Goal: Information Seeking & Learning: Learn about a topic

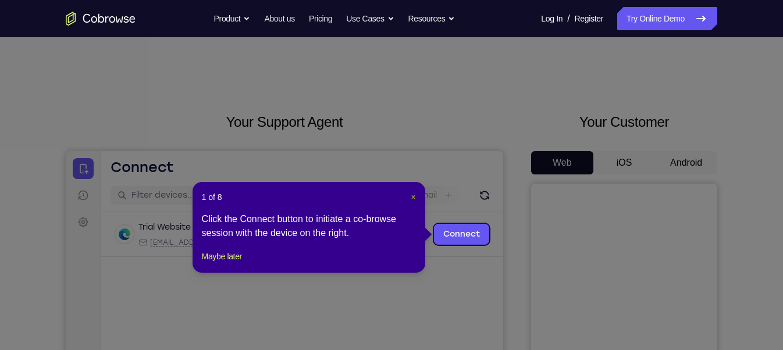
click at [414, 201] on span "×" at bounding box center [413, 197] width 5 height 9
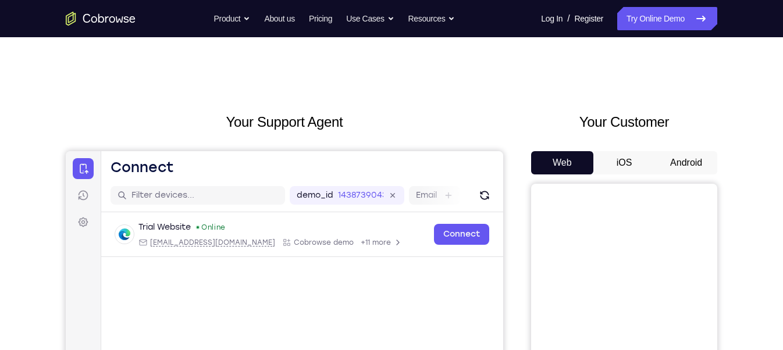
click at [707, 160] on button "Android" at bounding box center [686, 162] width 62 height 23
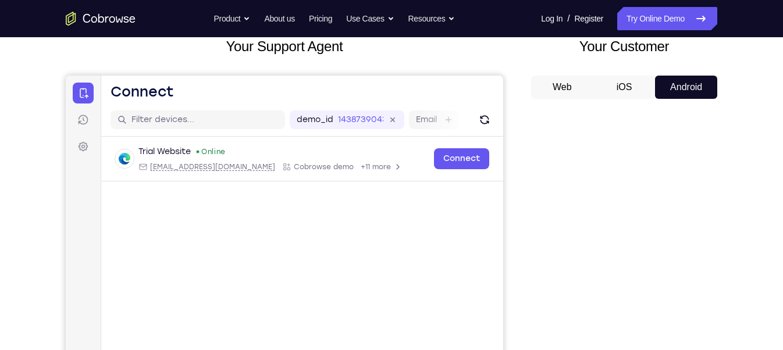
scroll to position [76, 0]
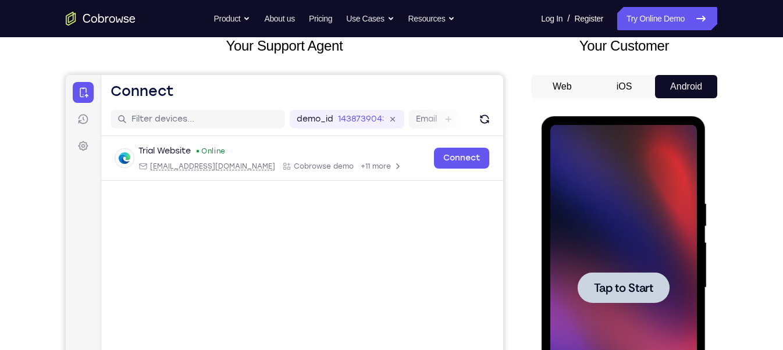
click at [630, 251] on div at bounding box center [623, 288] width 147 height 326
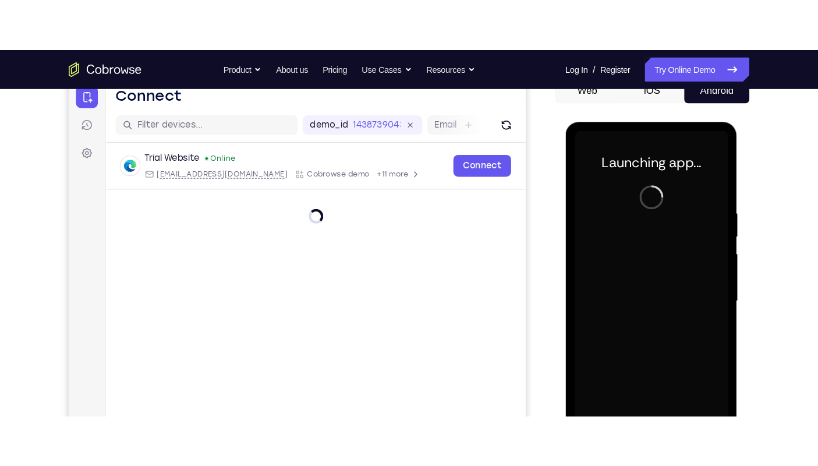
scroll to position [131, 0]
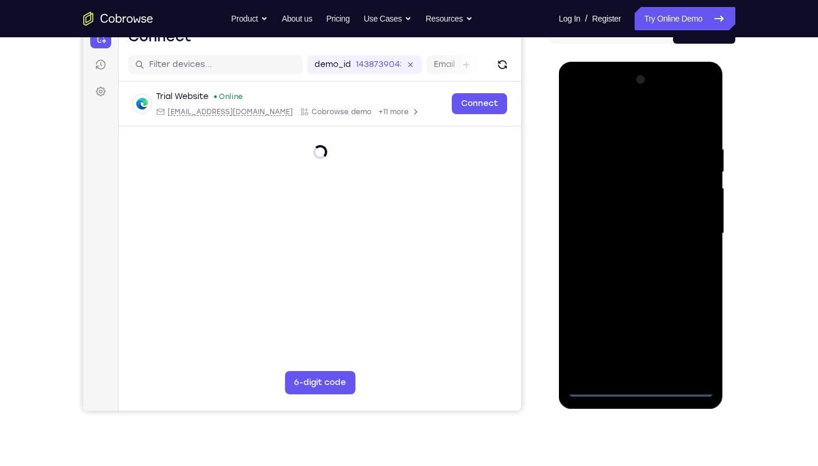
click at [641, 350] on div at bounding box center [640, 233] width 147 height 326
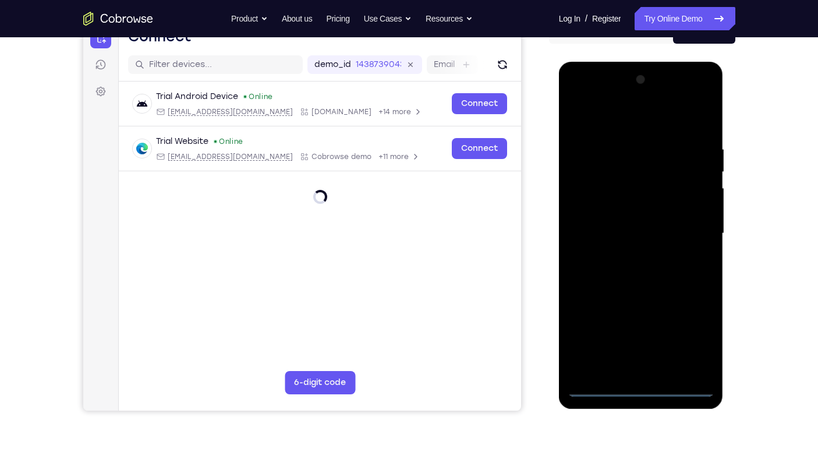
click at [696, 338] on div at bounding box center [640, 233] width 147 height 326
click at [577, 93] on div at bounding box center [640, 233] width 147 height 326
click at [692, 227] on div at bounding box center [640, 233] width 147 height 326
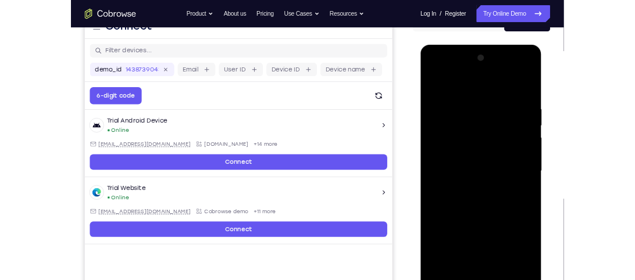
scroll to position [150, 0]
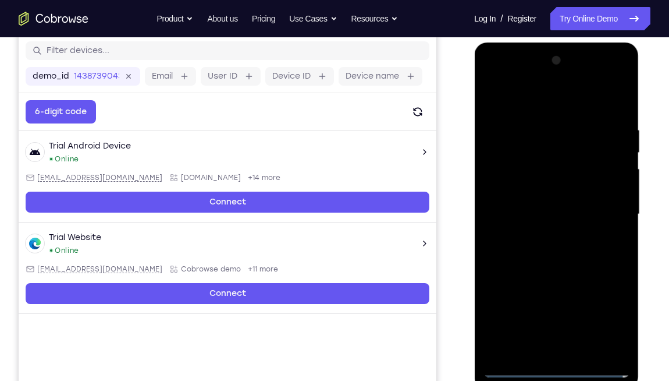
click at [547, 236] on div at bounding box center [556, 214] width 147 height 326
click at [532, 208] on div at bounding box center [556, 214] width 147 height 326
click at [552, 189] on div at bounding box center [556, 214] width 147 height 326
click at [555, 187] on div at bounding box center [556, 214] width 147 height 326
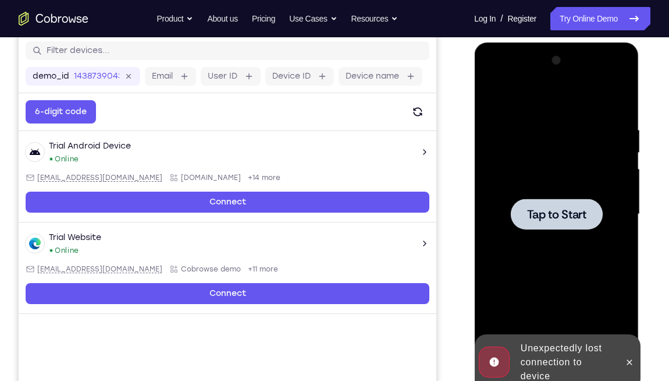
click at [546, 197] on div at bounding box center [556, 214] width 147 height 326
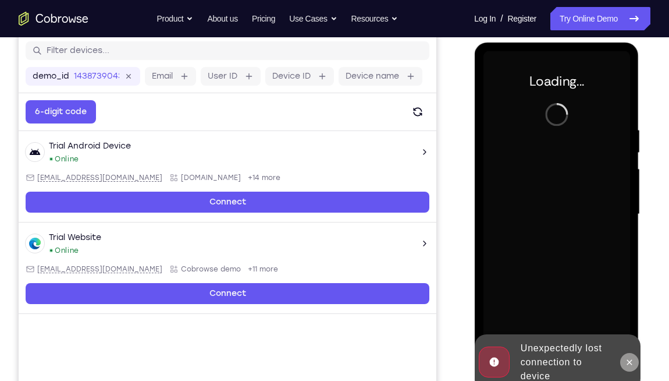
click at [628, 350] on icon at bounding box center [628, 361] width 9 height 9
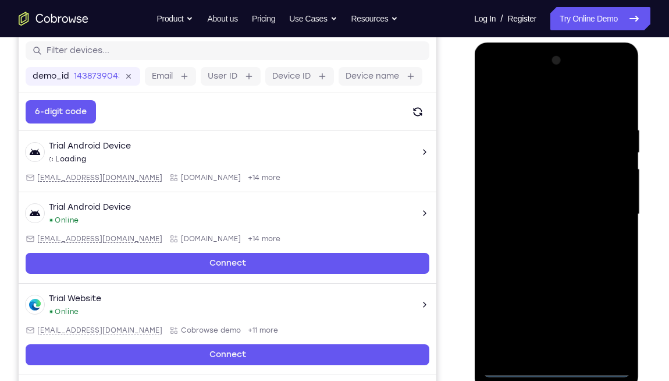
click at [560, 350] on div at bounding box center [556, 214] width 147 height 326
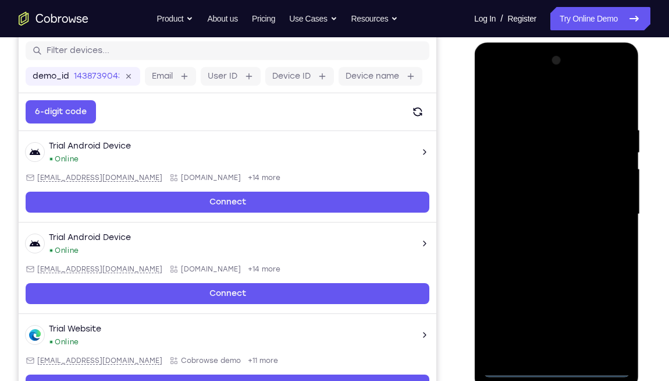
click at [616, 324] on div at bounding box center [556, 214] width 147 height 326
click at [493, 76] on div at bounding box center [556, 214] width 147 height 326
click at [617, 209] on div at bounding box center [556, 214] width 147 height 326
click at [544, 234] on div at bounding box center [556, 214] width 147 height 326
click at [563, 209] on div at bounding box center [556, 214] width 147 height 326
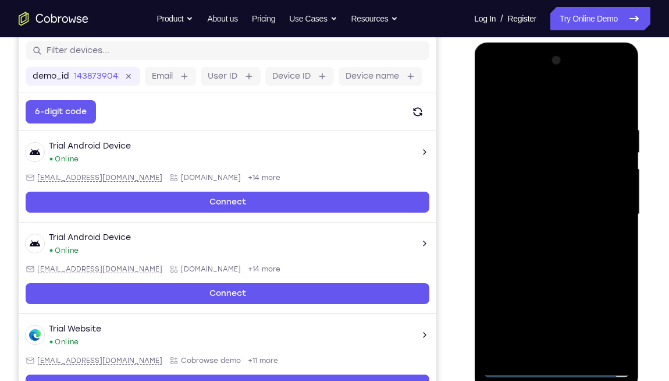
click at [558, 191] on div at bounding box center [556, 214] width 147 height 326
click at [559, 212] on div at bounding box center [556, 214] width 147 height 326
click at [569, 253] on div at bounding box center [556, 214] width 147 height 326
drag, startPoint x: 502, startPoint y: 92, endPoint x: 676, endPoint y: 89, distance: 174.0
click at [640, 89] on html "Online web based iOS Simulators and Android Emulators. Run iPhone, iPad, Mobile…" at bounding box center [557, 216] width 166 height 349
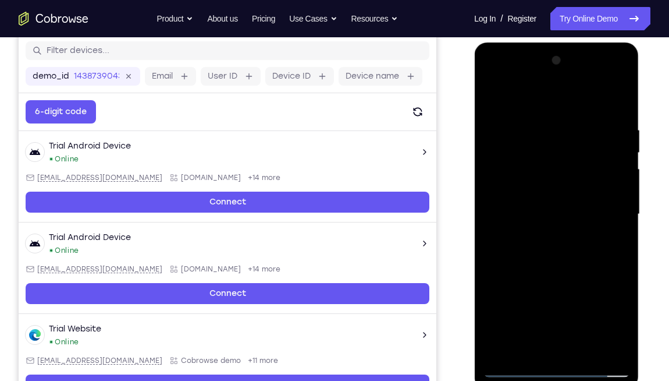
click at [619, 118] on div at bounding box center [556, 214] width 147 height 326
click at [616, 109] on div at bounding box center [556, 214] width 147 height 326
click at [573, 129] on div at bounding box center [556, 214] width 147 height 326
click at [616, 98] on div at bounding box center [556, 214] width 147 height 326
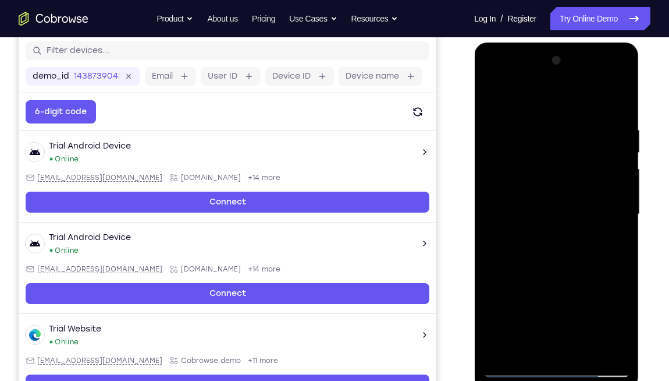
click at [527, 350] on div at bounding box center [556, 214] width 147 height 326
click at [505, 95] on div at bounding box center [556, 214] width 147 height 326
click at [520, 118] on div at bounding box center [556, 214] width 147 height 326
click at [493, 97] on div at bounding box center [556, 214] width 147 height 326
click at [601, 96] on div at bounding box center [556, 214] width 147 height 326
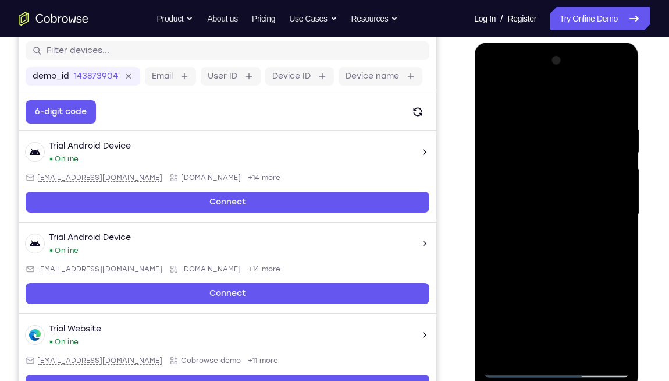
click at [541, 194] on div at bounding box center [556, 214] width 147 height 326
click at [492, 93] on div at bounding box center [556, 214] width 147 height 326
click at [614, 100] on div at bounding box center [556, 214] width 147 height 326
click at [502, 350] on div at bounding box center [556, 214] width 147 height 326
drag, startPoint x: 573, startPoint y: 283, endPoint x: 568, endPoint y: 137, distance: 146.1
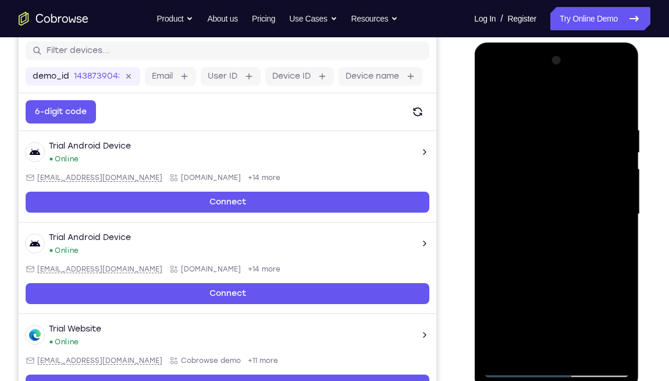
click at [568, 137] on div at bounding box center [556, 214] width 147 height 326
drag, startPoint x: 594, startPoint y: 236, endPoint x: 589, endPoint y: 120, distance: 115.3
click at [589, 120] on div at bounding box center [556, 214] width 147 height 326
drag, startPoint x: 563, startPoint y: 276, endPoint x: 553, endPoint y: 156, distance: 120.3
click at [553, 156] on div at bounding box center [556, 214] width 147 height 326
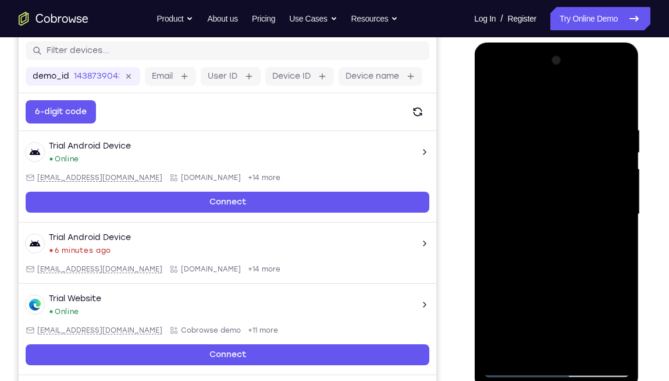
drag, startPoint x: 561, startPoint y: 290, endPoint x: 533, endPoint y: 133, distance: 159.6
click at [533, 133] on div at bounding box center [556, 214] width 147 height 326
drag, startPoint x: 538, startPoint y: 224, endPoint x: 517, endPoint y: 77, distance: 148.2
click at [517, 77] on div at bounding box center [556, 214] width 147 height 326
drag, startPoint x: 577, startPoint y: 288, endPoint x: 563, endPoint y: 177, distance: 111.4
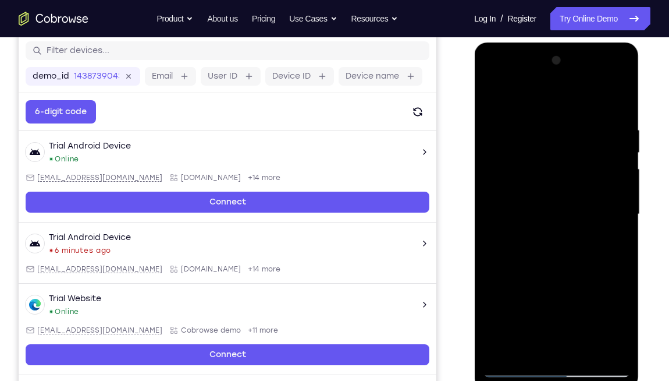
click at [563, 177] on div at bounding box center [556, 214] width 147 height 326
drag, startPoint x: 577, startPoint y: 284, endPoint x: 589, endPoint y: 152, distance: 132.1
click at [589, 152] on div at bounding box center [556, 214] width 147 height 326
drag, startPoint x: 581, startPoint y: 264, endPoint x: 564, endPoint y: 127, distance: 138.4
click at [564, 127] on div at bounding box center [556, 214] width 147 height 326
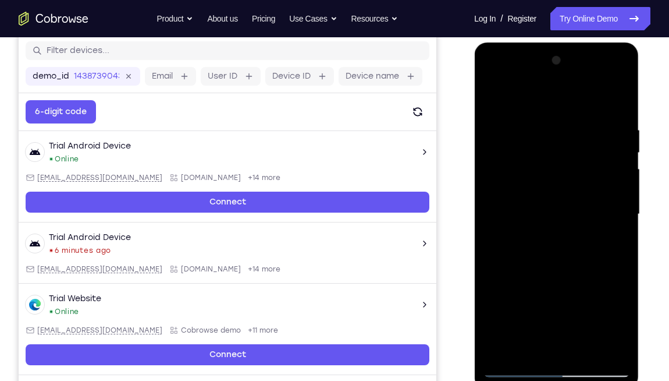
drag, startPoint x: 570, startPoint y: 154, endPoint x: 577, endPoint y: 250, distance: 96.3
click at [577, 250] on div at bounding box center [556, 214] width 147 height 326
click at [620, 197] on div at bounding box center [556, 214] width 147 height 326
click at [621, 199] on div at bounding box center [556, 214] width 147 height 326
click at [620, 196] on div at bounding box center [556, 214] width 147 height 326
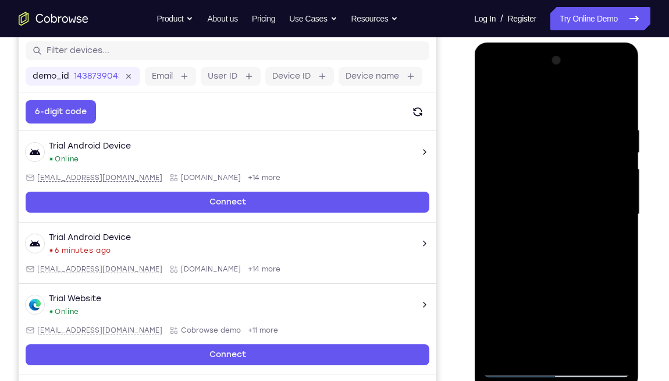
click at [621, 198] on div at bounding box center [556, 214] width 147 height 326
click at [621, 200] on div at bounding box center [556, 214] width 147 height 326
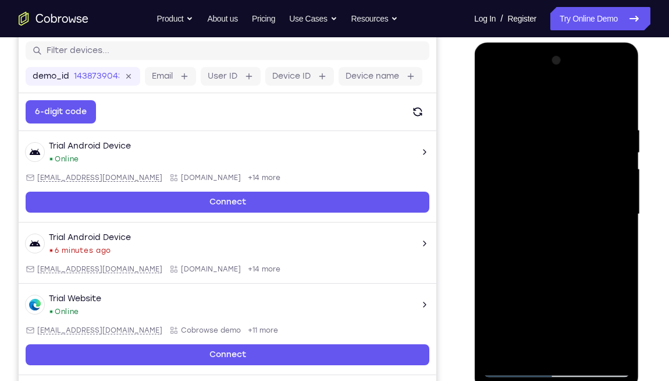
drag, startPoint x: 562, startPoint y: 238, endPoint x: 554, endPoint y: 150, distance: 88.2
click at [554, 150] on div at bounding box center [556, 214] width 147 height 326
drag, startPoint x: 562, startPoint y: 290, endPoint x: 559, endPoint y: 181, distance: 109.4
click at [559, 181] on div at bounding box center [556, 214] width 147 height 326
click at [624, 334] on div at bounding box center [556, 214] width 147 height 326
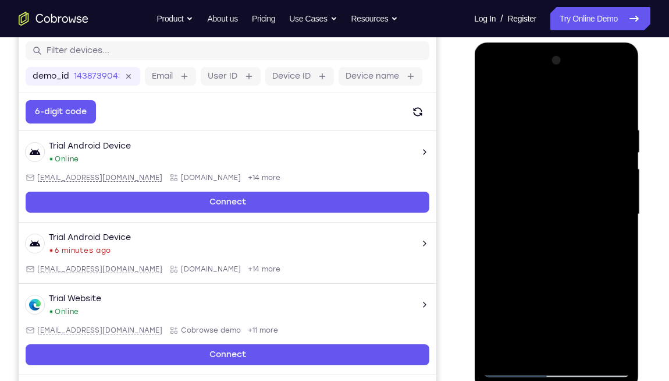
drag, startPoint x: 564, startPoint y: 271, endPoint x: 549, endPoint y: 137, distance: 134.6
click at [549, 137] on div at bounding box center [556, 214] width 147 height 326
drag, startPoint x: 561, startPoint y: 303, endPoint x: 559, endPoint y: 169, distance: 133.9
click at [559, 169] on div at bounding box center [556, 214] width 147 height 326
drag, startPoint x: 567, startPoint y: 261, endPoint x: 566, endPoint y: 64, distance: 197.3
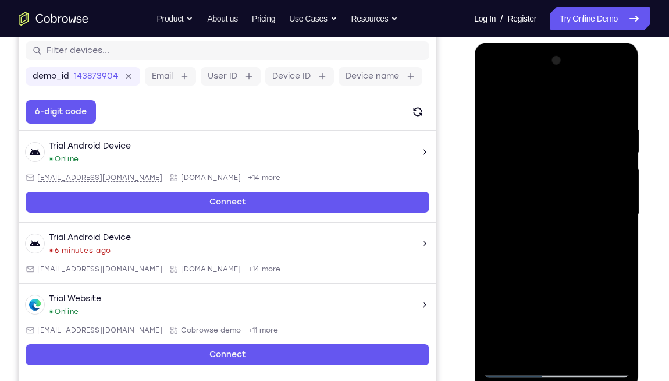
click at [566, 64] on div at bounding box center [556, 214] width 147 height 326
